Goal: Transaction & Acquisition: Purchase product/service

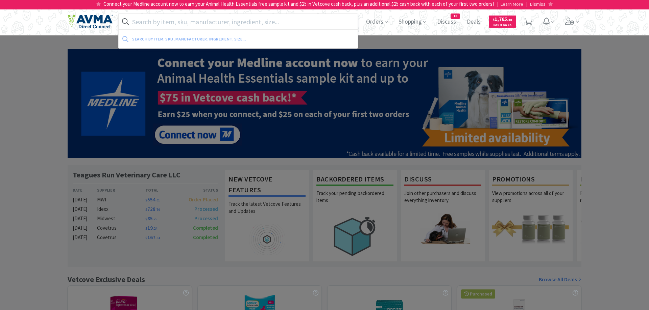
click at [180, 24] on input "text" at bounding box center [238, 22] width 239 height 16
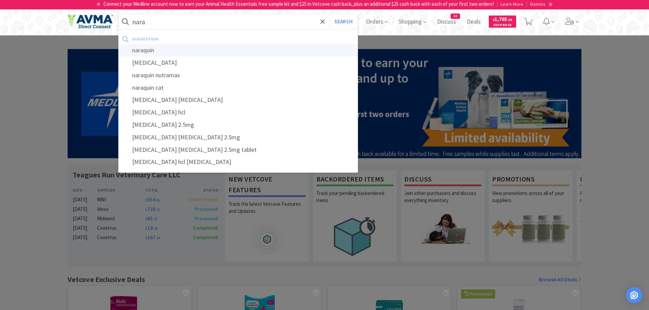
click at [170, 49] on div "naraquin" at bounding box center [238, 50] width 239 height 12
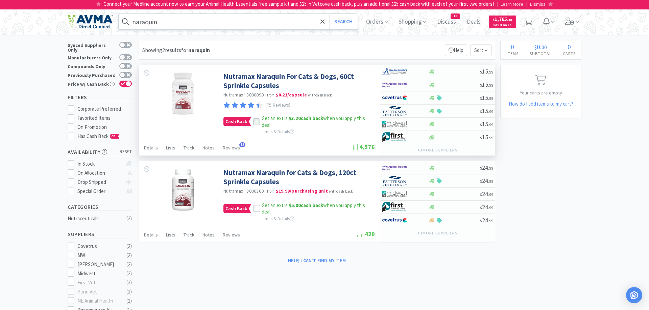
click at [256, 123] on icon at bounding box center [256, 122] width 5 height 5
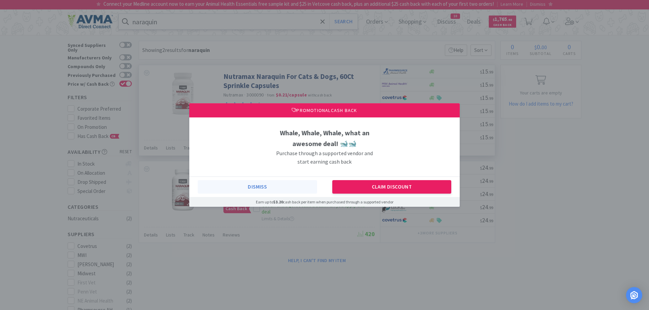
click at [261, 185] on button "Dismiss" at bounding box center [257, 187] width 119 height 14
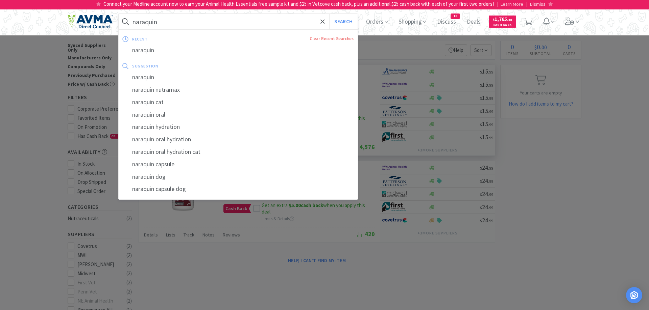
drag, startPoint x: 150, startPoint y: 25, endPoint x: 155, endPoint y: 28, distance: 5.4
click at [145, 28] on input "naraquin" at bounding box center [238, 22] width 239 height 16
drag, startPoint x: 156, startPoint y: 24, endPoint x: 102, endPoint y: 31, distance: 55.1
click at [119, 29] on input "naraquin" at bounding box center [238, 22] width 239 height 16
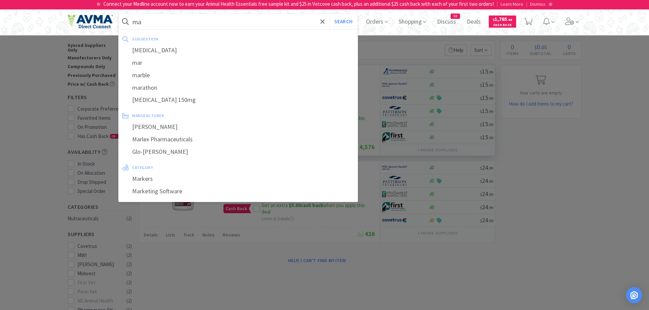
type input "m"
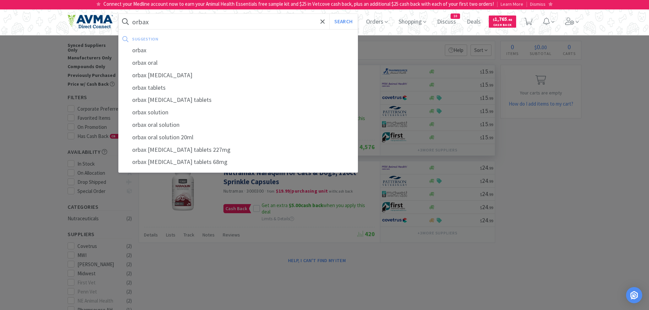
type input "orbax"
click at [329, 14] on button "Search" at bounding box center [343, 22] width 28 height 16
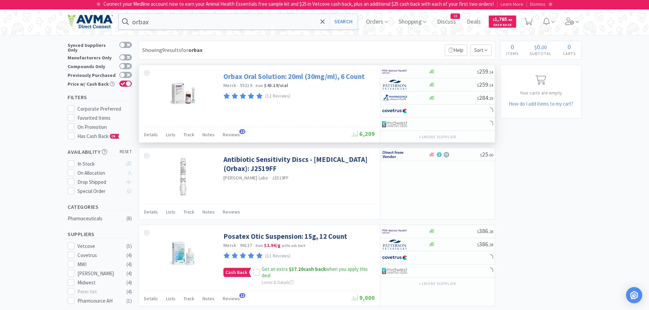
click at [249, 76] on link "Orbax Oral Solution: 20ml (30mg/ml), 6 Count" at bounding box center [293, 76] width 141 height 9
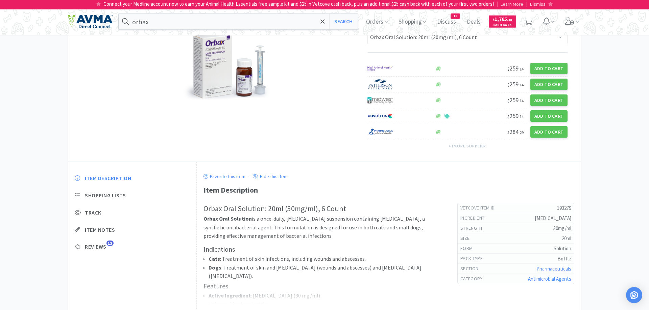
scroll to position [69, 0]
drag, startPoint x: 322, startPoint y: 22, endPoint x: 313, endPoint y: 22, distance: 8.4
click at [321, 22] on icon at bounding box center [322, 21] width 4 height 7
